Goal: Find specific page/section: Find specific page/section

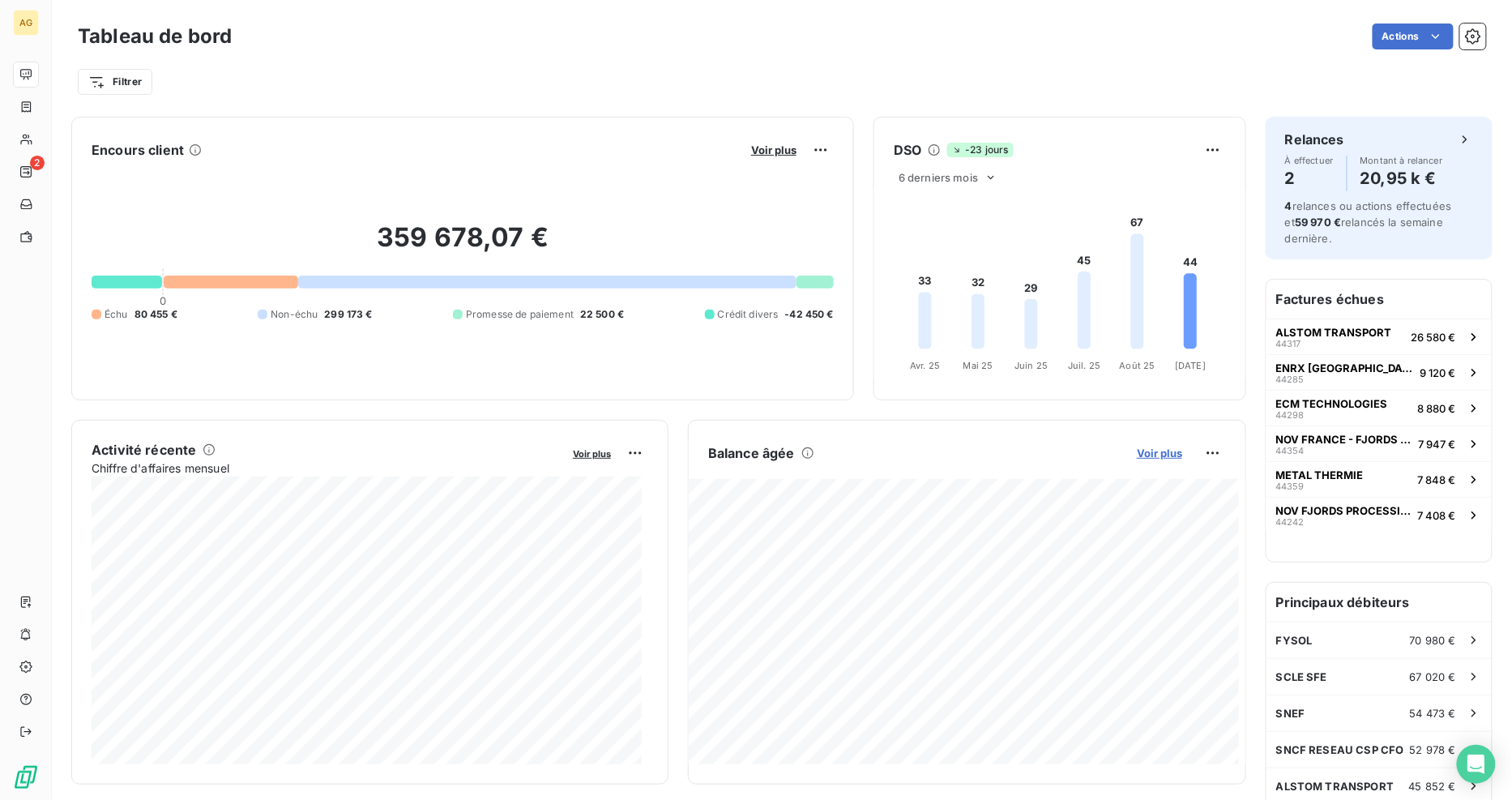
click at [1161, 455] on span "Voir plus" at bounding box center [1158, 454] width 45 height 13
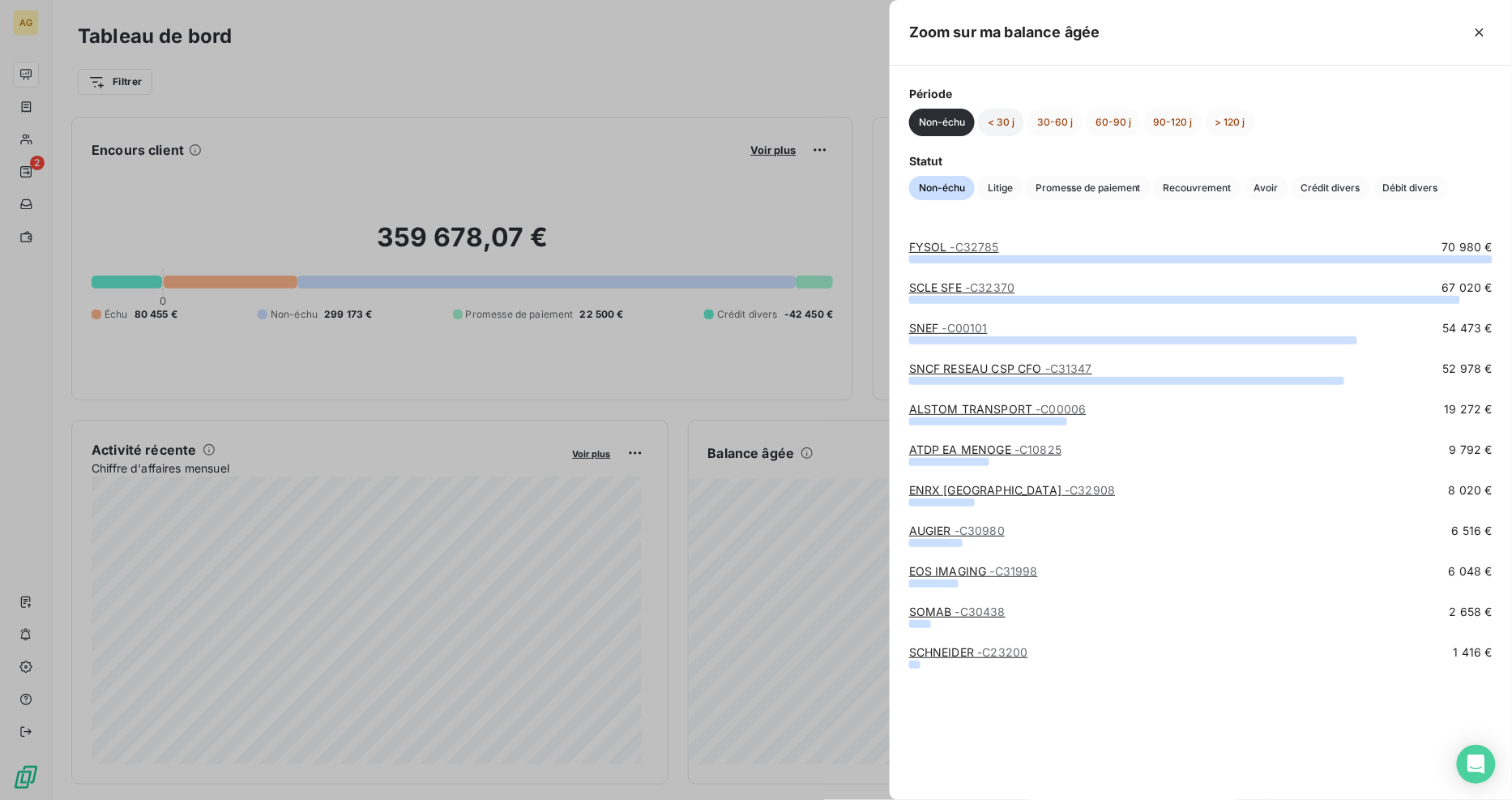
click at [999, 122] on button "< 30 j" at bounding box center [1000, 122] width 46 height 28
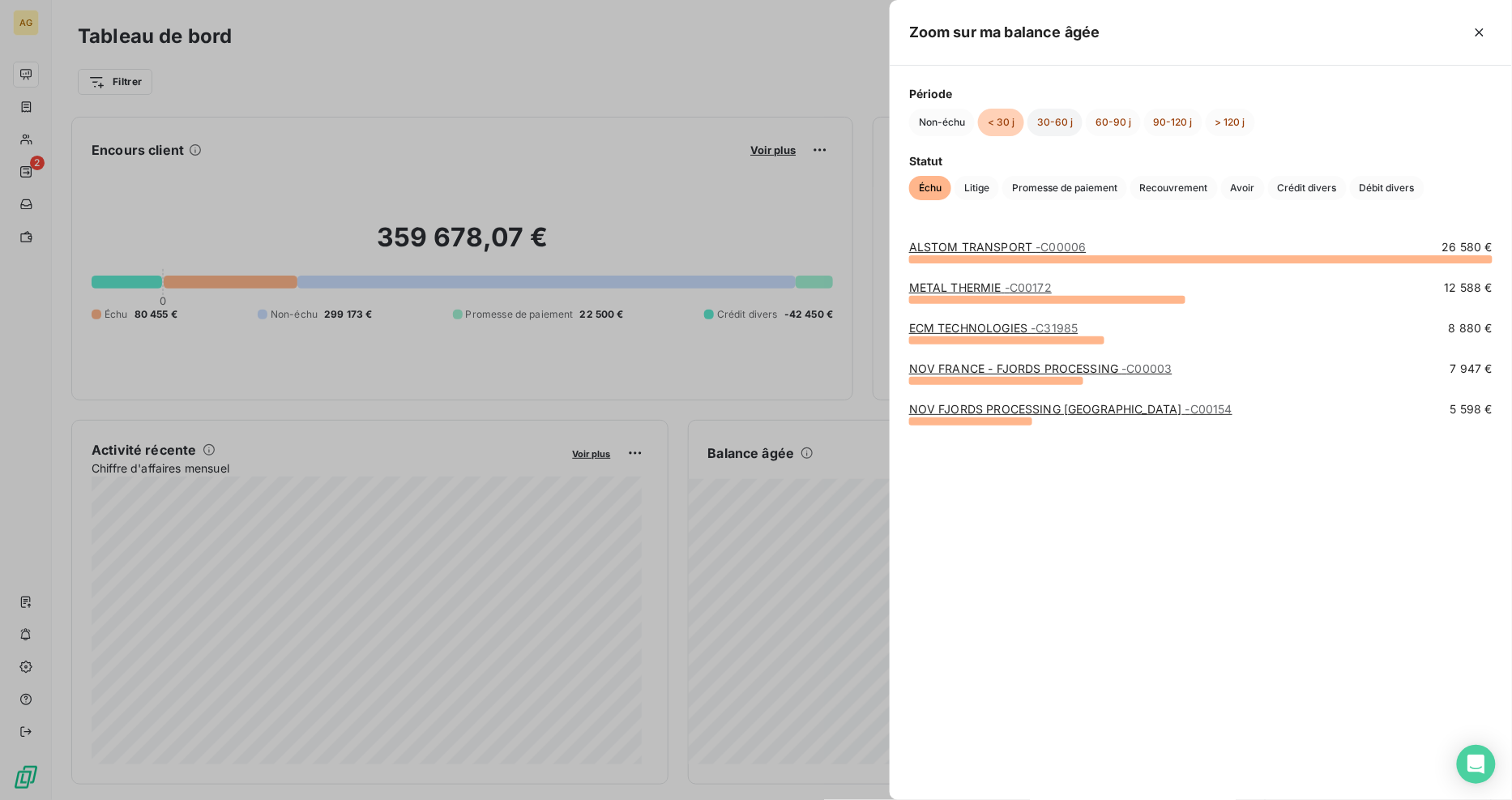
click at [1056, 123] on button "30-60 j" at bounding box center [1055, 122] width 55 height 28
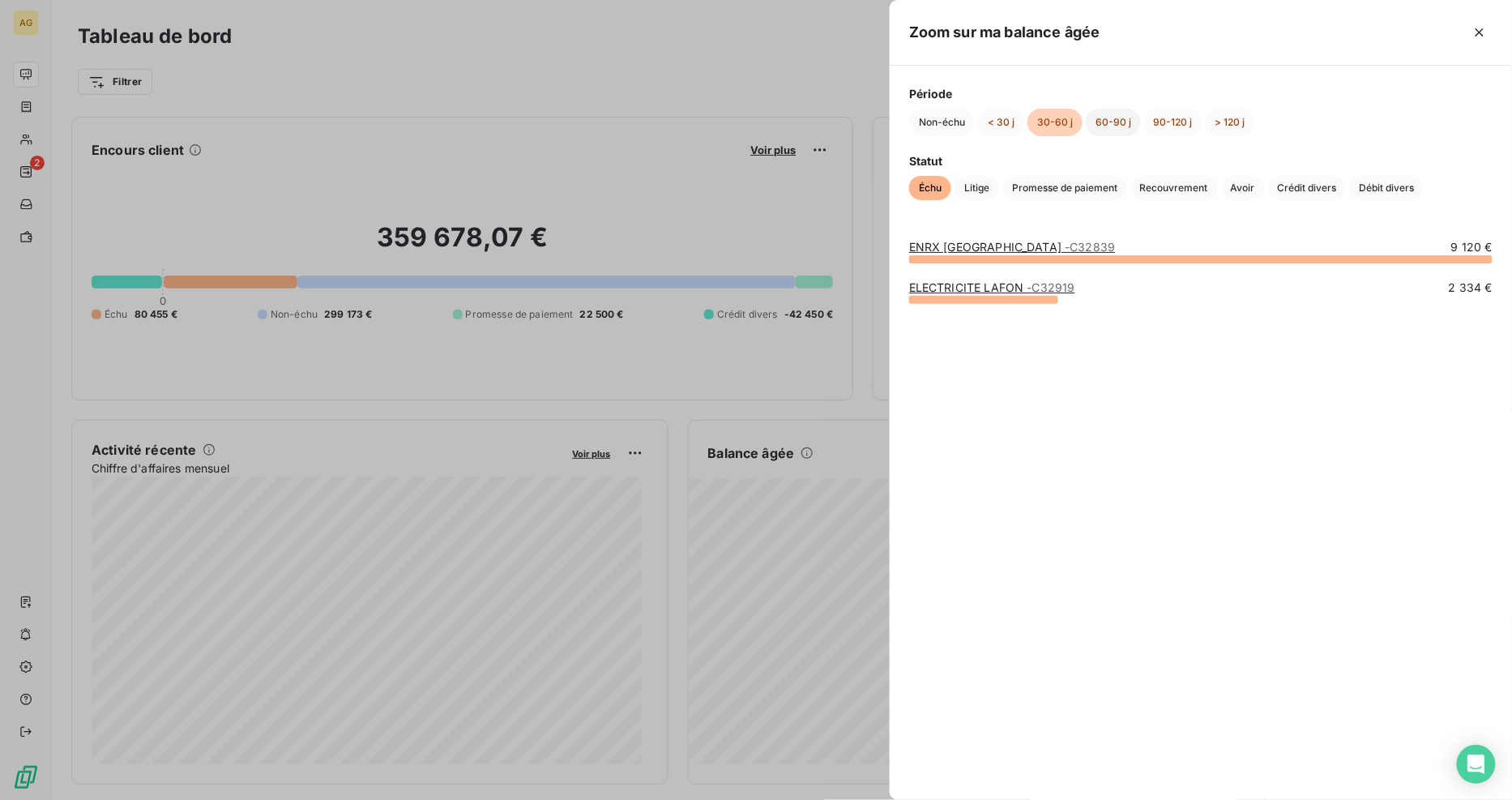
click at [1114, 124] on button "60-90 j" at bounding box center [1113, 122] width 55 height 28
click at [1477, 34] on icon "button" at bounding box center [1479, 33] width 8 height 8
